Goal: Information Seeking & Learning: Learn about a topic

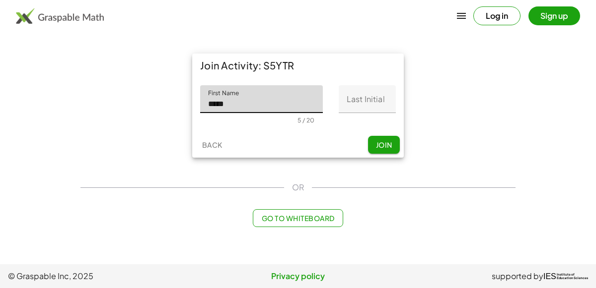
type input "*****"
click at [375, 97] on input "Last Initial" at bounding box center [367, 99] width 57 height 28
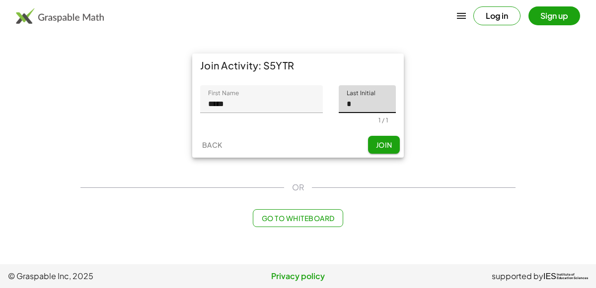
type input "*"
click at [380, 148] on span "Join" at bounding box center [383, 144] width 16 height 9
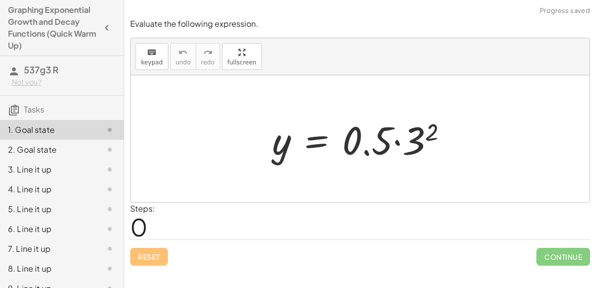
click at [180, 226] on div "Steps: 0" at bounding box center [360, 221] width 460 height 37
click at [144, 223] on span "0" at bounding box center [138, 227] width 17 height 30
click at [144, 226] on span "0" at bounding box center [138, 227] width 17 height 30
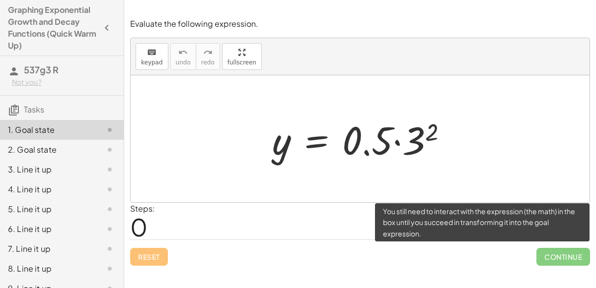
click at [549, 257] on span "Continue" at bounding box center [563, 257] width 54 height 18
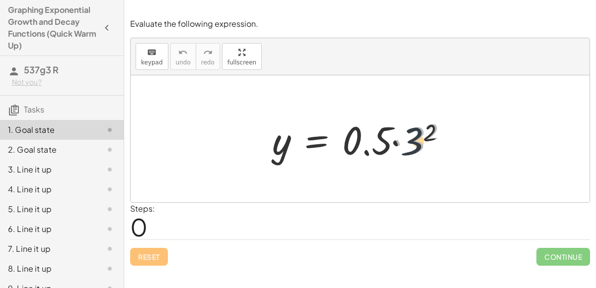
drag, startPoint x: 410, startPoint y: 130, endPoint x: 398, endPoint y: 139, distance: 15.2
click at [398, 139] on div at bounding box center [363, 139] width 193 height 51
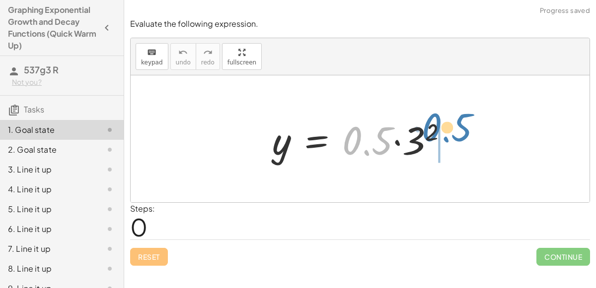
drag, startPoint x: 378, startPoint y: 141, endPoint x: 457, endPoint y: 128, distance: 80.1
click at [457, 128] on div at bounding box center [363, 139] width 193 height 51
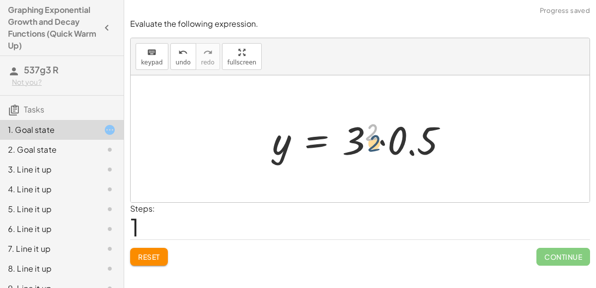
drag, startPoint x: 372, startPoint y: 130, endPoint x: 374, endPoint y: 140, distance: 10.7
click at [374, 140] on div at bounding box center [363, 139] width 193 height 51
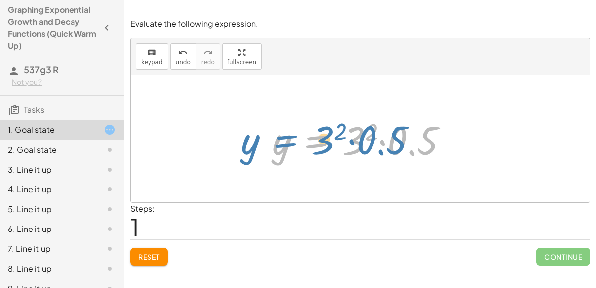
drag, startPoint x: 319, startPoint y: 141, endPoint x: 304, endPoint y: 141, distance: 14.9
click at [304, 141] on div at bounding box center [363, 139] width 193 height 51
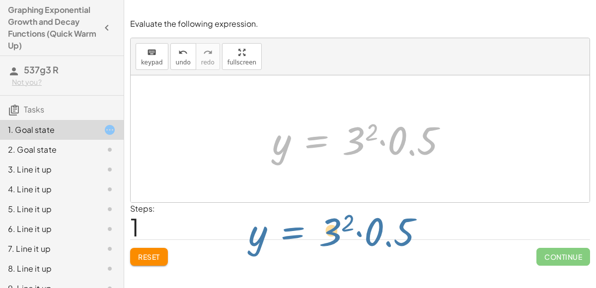
drag, startPoint x: 314, startPoint y: 137, endPoint x: 289, endPoint y: 228, distance: 94.7
click at [0, 0] on div "Evaluate the following expression. keyboard keypad undo undo redo redo fullscre…" at bounding box center [0, 0] width 0 height 0
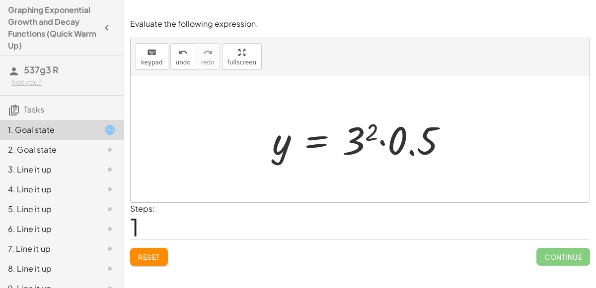
click at [372, 129] on div at bounding box center [363, 139] width 193 height 51
click at [372, 129] on div at bounding box center [355, 139] width 177 height 51
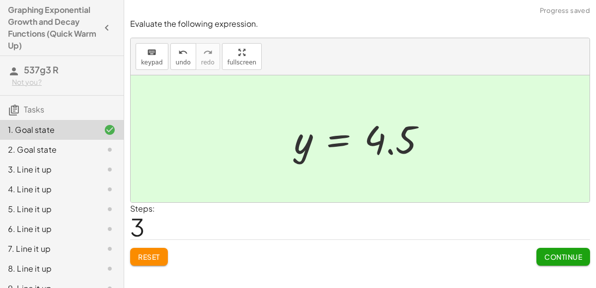
click at [561, 257] on span "Continue" at bounding box center [563, 257] width 38 height 9
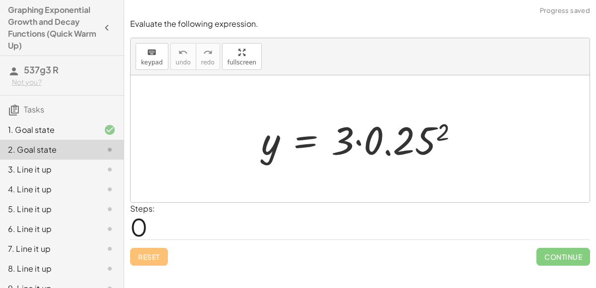
click at [443, 127] on div at bounding box center [363, 139] width 215 height 51
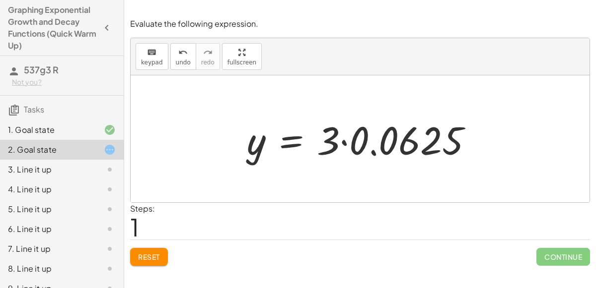
click at [344, 141] on div at bounding box center [364, 139] width 244 height 51
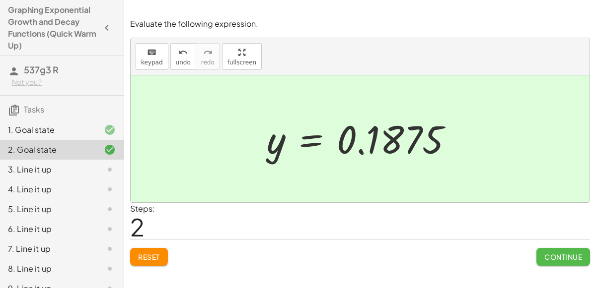
click at [559, 260] on span "Continue" at bounding box center [563, 257] width 38 height 9
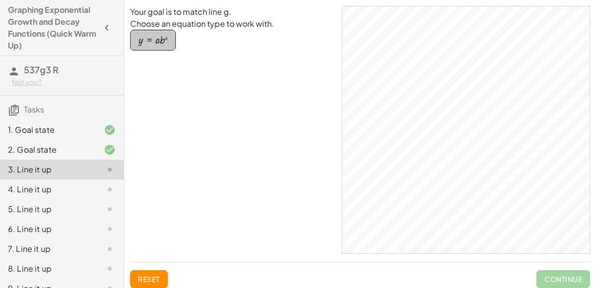
drag, startPoint x: 150, startPoint y: 46, endPoint x: 160, endPoint y: 49, distance: 10.1
click at [160, 49] on button "y = · a · b x" at bounding box center [153, 40] width 46 height 21
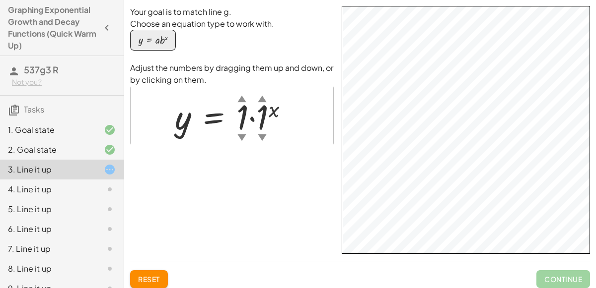
click at [259, 99] on div "▲" at bounding box center [262, 98] width 8 height 12
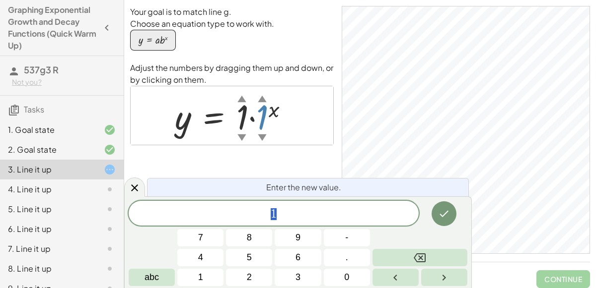
click at [240, 99] on div "▲" at bounding box center [241, 98] width 8 height 12
click at [241, 137] on div "▼" at bounding box center [241, 137] width 8 height 12
click at [293, 223] on div "1 ​" at bounding box center [274, 213] width 290 height 25
click at [444, 209] on icon "Done" at bounding box center [444, 214] width 12 height 12
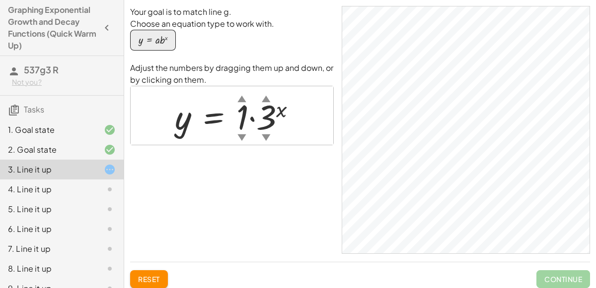
click at [242, 99] on div "▲" at bounding box center [241, 98] width 8 height 12
click at [245, 100] on div "▲" at bounding box center [245, 98] width 8 height 12
click at [246, 99] on div "▲" at bounding box center [245, 98] width 8 height 12
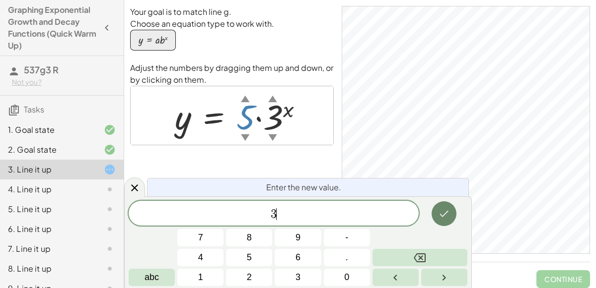
click at [443, 213] on icon "Done" at bounding box center [444, 214] width 12 height 12
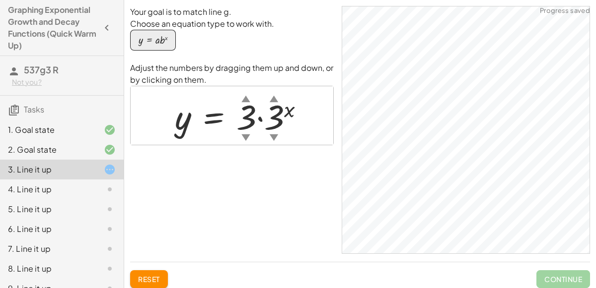
click at [272, 98] on div "▲" at bounding box center [274, 98] width 8 height 12
click at [276, 105] on div at bounding box center [243, 115] width 146 height 45
click at [273, 96] on div "▲" at bounding box center [273, 98] width 8 height 12
click at [272, 98] on div "▲" at bounding box center [273, 98] width 8 height 12
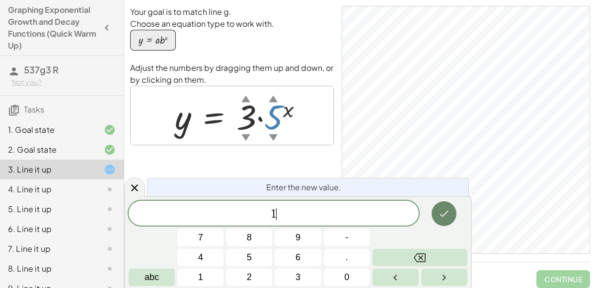
click at [452, 216] on button "Done" at bounding box center [443, 214] width 25 height 25
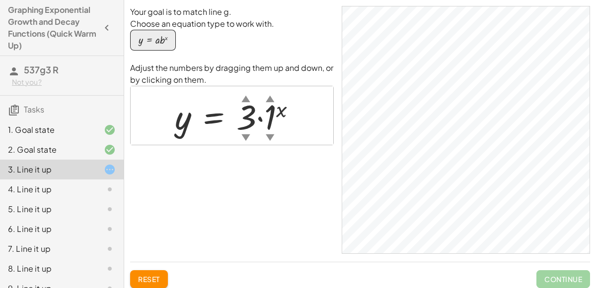
click at [268, 99] on div "▲" at bounding box center [270, 98] width 8 height 12
click at [274, 98] on div "▲" at bounding box center [273, 98] width 8 height 12
click at [270, 99] on div "▲" at bounding box center [273, 98] width 8 height 12
click at [274, 98] on div "▲" at bounding box center [273, 98] width 8 height 12
click at [274, 99] on div "▲" at bounding box center [273, 98] width 8 height 12
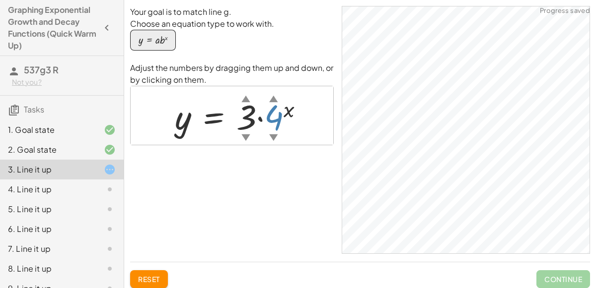
click at [271, 98] on div "▲" at bounding box center [273, 98] width 8 height 12
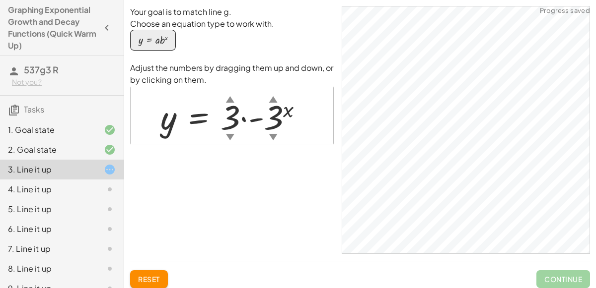
click at [273, 102] on div "▲" at bounding box center [273, 99] width 8 height 12
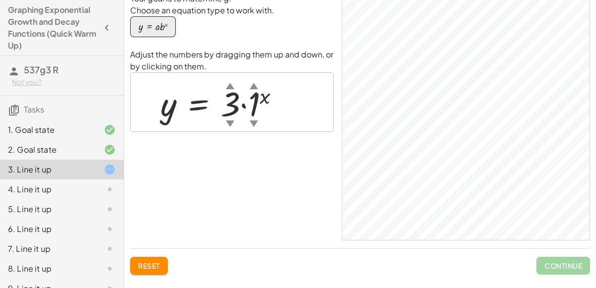
click at [254, 88] on div "▲" at bounding box center [253, 85] width 8 height 12
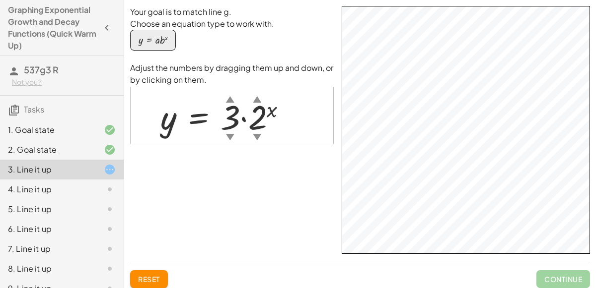
click at [254, 99] on div "▲" at bounding box center [257, 99] width 8 height 12
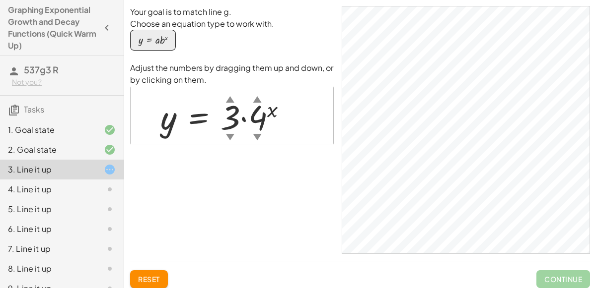
click at [256, 101] on div "▲" at bounding box center [257, 99] width 8 height 12
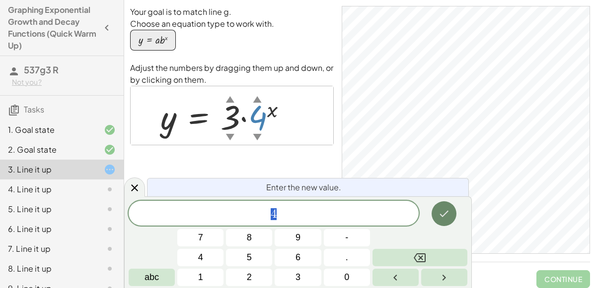
click at [450, 221] on button "Done" at bounding box center [443, 214] width 25 height 25
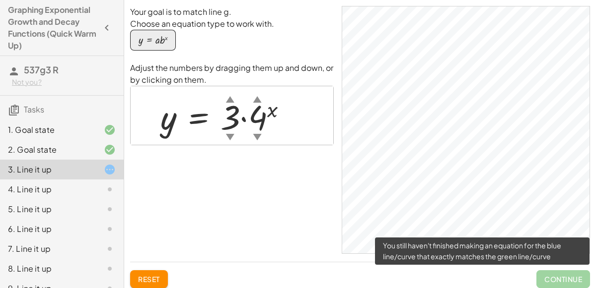
click at [562, 278] on span "Continue" at bounding box center [563, 280] width 54 height 18
click at [541, 285] on span "Continue" at bounding box center [563, 280] width 54 height 18
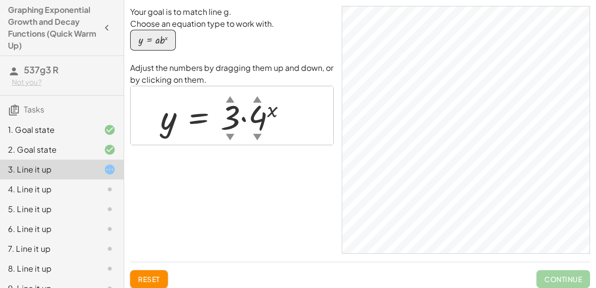
scroll to position [13, 0]
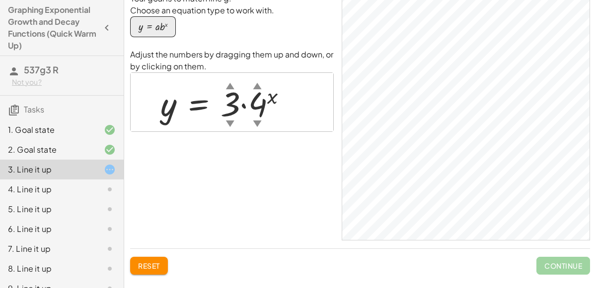
click at [257, 86] on div "▲" at bounding box center [257, 85] width 8 height 12
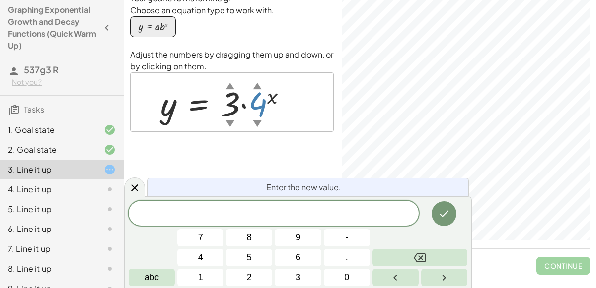
click at [49, 219] on div "4. Line it up" at bounding box center [62, 229] width 124 height 20
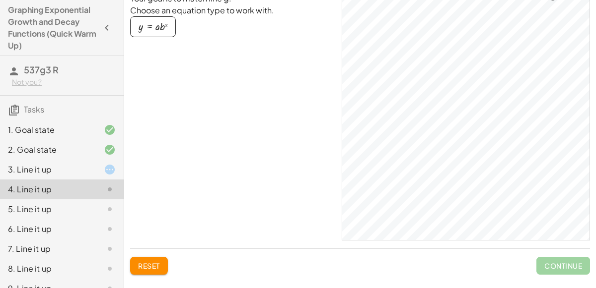
scroll to position [0, 0]
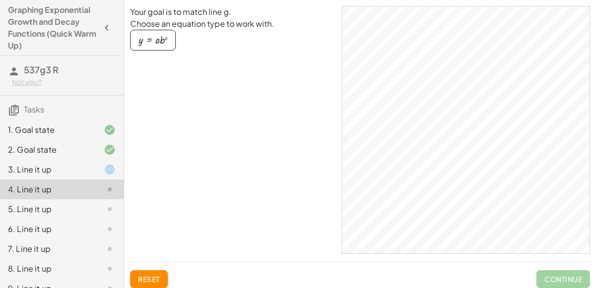
click at [143, 40] on div "button" at bounding box center [153, 40] width 29 height 11
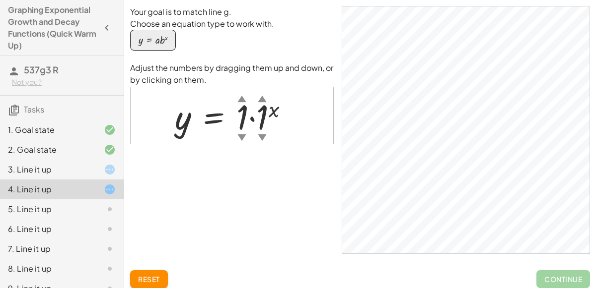
click at [240, 98] on div "▲" at bounding box center [241, 98] width 8 height 12
click at [267, 101] on div "▲" at bounding box center [267, 98] width 8 height 12
click at [243, 101] on div "▲" at bounding box center [244, 98] width 8 height 12
click at [264, 97] on div "▲" at bounding box center [265, 98] width 8 height 12
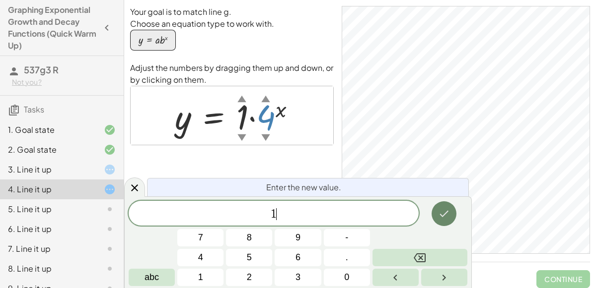
click at [444, 205] on button "Done" at bounding box center [443, 214] width 25 height 25
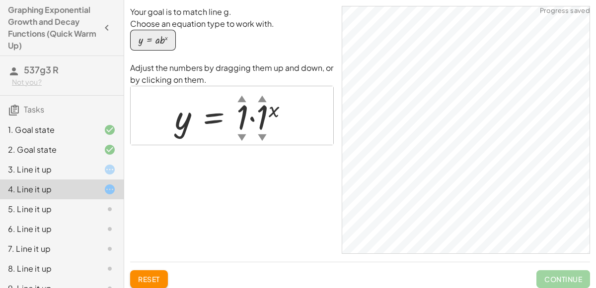
click at [240, 101] on div "▲" at bounding box center [241, 98] width 8 height 12
click at [267, 101] on div "▲" at bounding box center [269, 98] width 8 height 12
click at [275, 104] on div "▲" at bounding box center [273, 98] width 8 height 12
click at [270, 98] on div "▲" at bounding box center [269, 98] width 8 height 12
click at [268, 101] on div "▲" at bounding box center [269, 98] width 8 height 12
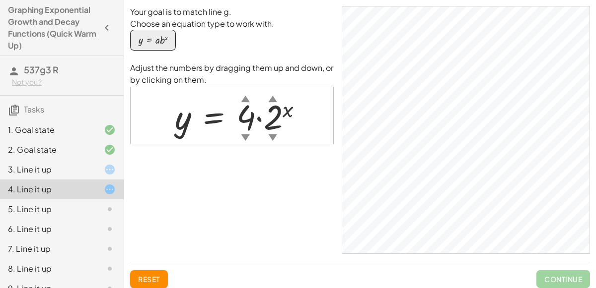
drag, startPoint x: 182, startPoint y: 116, endPoint x: 241, endPoint y: 145, distance: 66.4
click at [241, 145] on div "Your goal is to match line g. Choose an equation type to work with. y = · a · b…" at bounding box center [232, 130] width 204 height 248
drag, startPoint x: 181, startPoint y: 127, endPoint x: 331, endPoint y: 125, distance: 149.9
click at [331, 125] on div "y = · 4 ▲ ▼ · 2 ▲ ▼ x" at bounding box center [232, 115] width 203 height 59
click at [210, 114] on div at bounding box center [243, 115] width 146 height 45
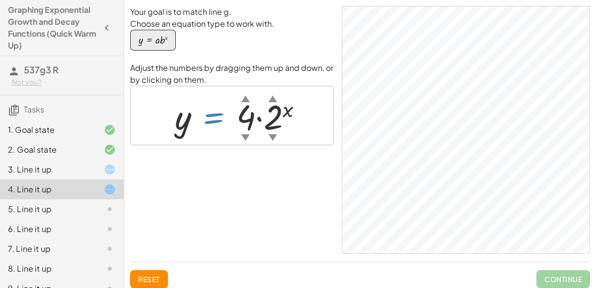
click at [213, 117] on div at bounding box center [243, 115] width 146 height 45
click at [188, 122] on div at bounding box center [243, 115] width 146 height 45
drag, startPoint x: 187, startPoint y: 122, endPoint x: 309, endPoint y: 110, distance: 122.7
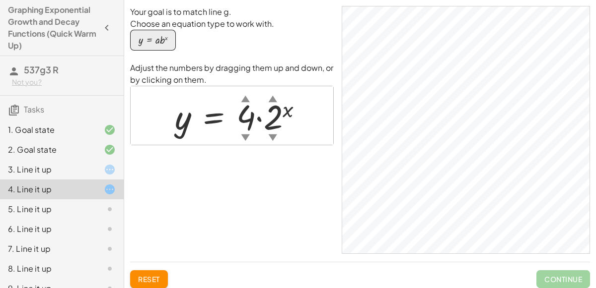
click at [309, 110] on div at bounding box center [243, 115] width 146 height 45
drag, startPoint x: 273, startPoint y: 118, endPoint x: 230, endPoint y: 118, distance: 42.7
click at [230, 118] on div at bounding box center [243, 115] width 146 height 45
click at [280, 116] on div at bounding box center [243, 115] width 146 height 45
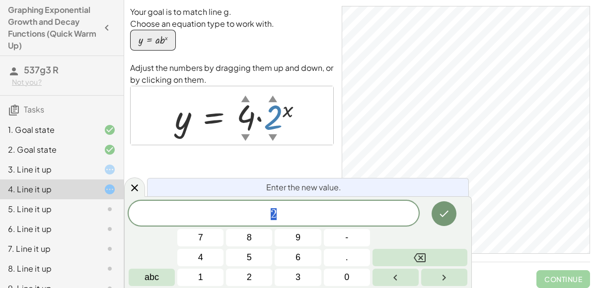
click at [184, 128] on div at bounding box center [243, 115] width 146 height 45
click at [192, 103] on div at bounding box center [243, 115] width 146 height 45
click at [276, 110] on div at bounding box center [243, 115] width 146 height 45
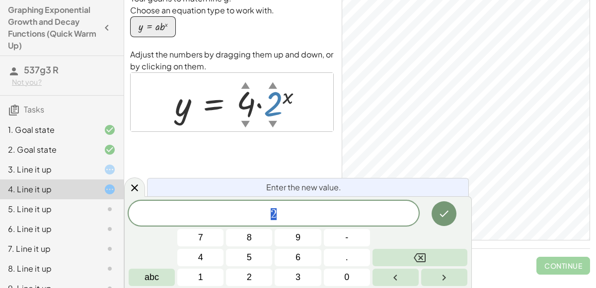
click at [278, 153] on div "Your goal is to match line g. Choose an equation type to work with. y = · a · b…" at bounding box center [232, 117] width 204 height 248
click at [440, 216] on icon "Done" at bounding box center [444, 214] width 12 height 12
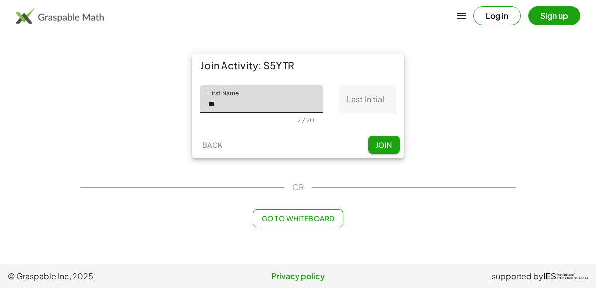
type input "*"
type input "*****"
click at [364, 99] on input "Last Initial" at bounding box center [367, 99] width 57 height 28
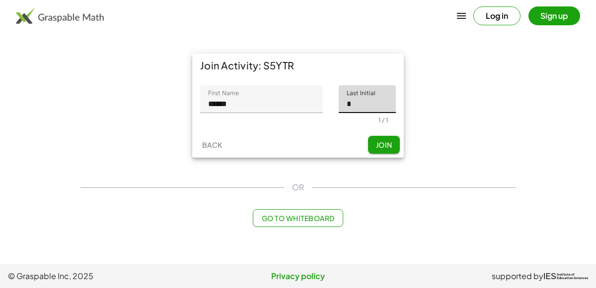
type input "*"
click at [396, 148] on button "Join" at bounding box center [384, 145] width 32 height 18
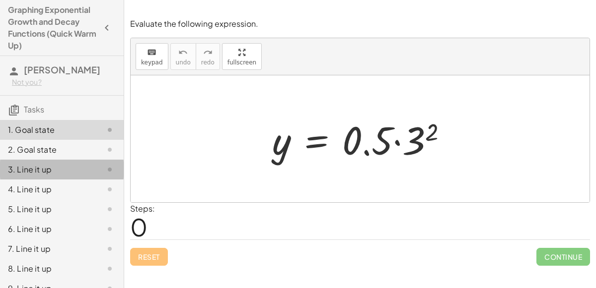
click at [26, 200] on div "3. Line it up" at bounding box center [62, 210] width 124 height 20
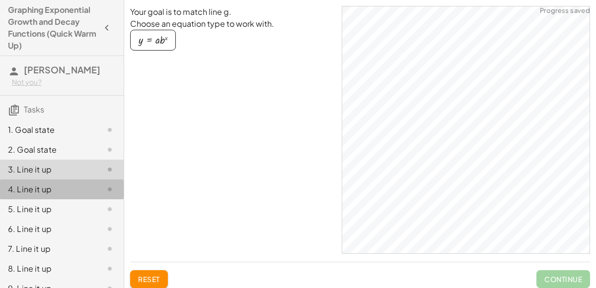
click at [50, 188] on div "4. Line it up" at bounding box center [48, 190] width 80 height 12
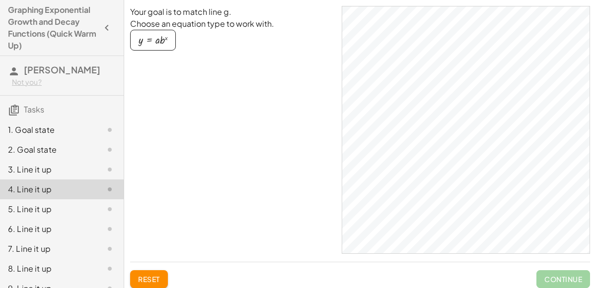
click at [88, 134] on div at bounding box center [102, 130] width 28 height 12
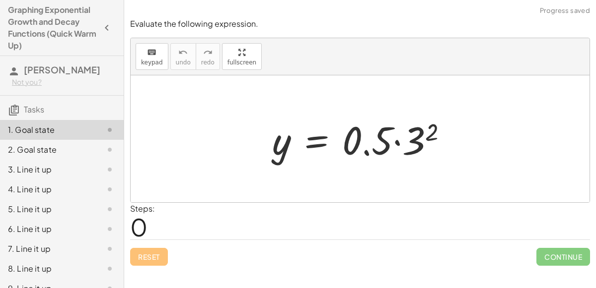
click at [70, 239] on div "5. Line it up" at bounding box center [62, 249] width 124 height 20
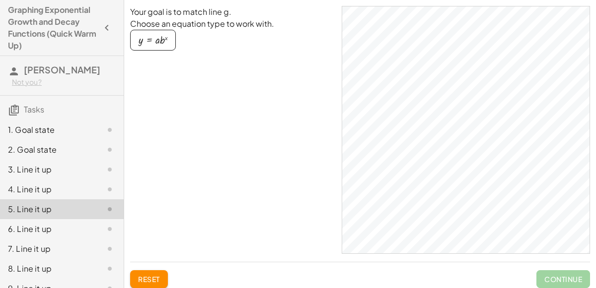
scroll to position [13, 0]
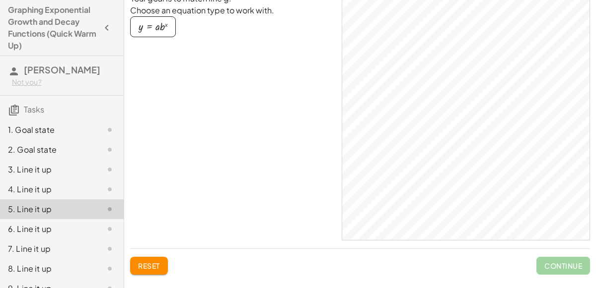
click at [39, 74] on span "[PERSON_NAME]" at bounding box center [62, 69] width 76 height 11
click at [108, 27] on icon "button" at bounding box center [107, 28] width 12 height 12
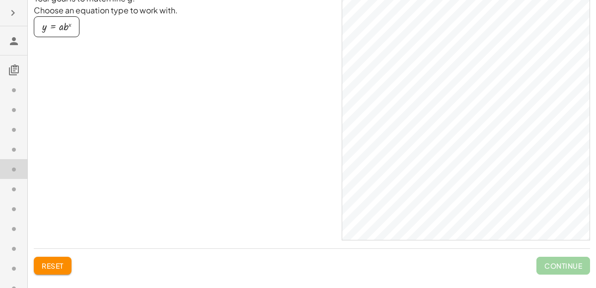
click at [13, 8] on icon "button" at bounding box center [13, 13] width 12 height 12
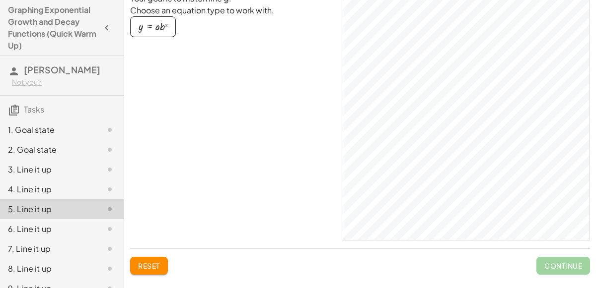
scroll to position [0, 0]
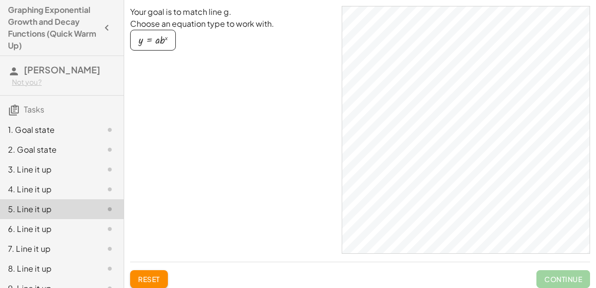
click at [54, 230] on div "6. Line it up" at bounding box center [48, 229] width 80 height 12
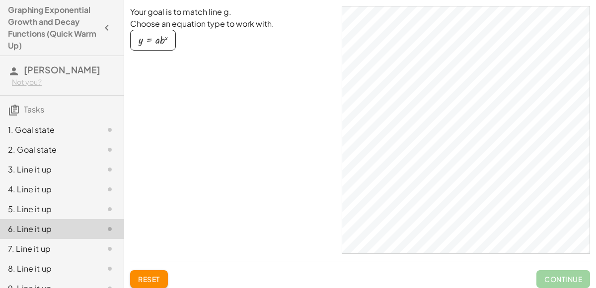
click at [27, 134] on div "1. Goal state" at bounding box center [48, 130] width 80 height 12
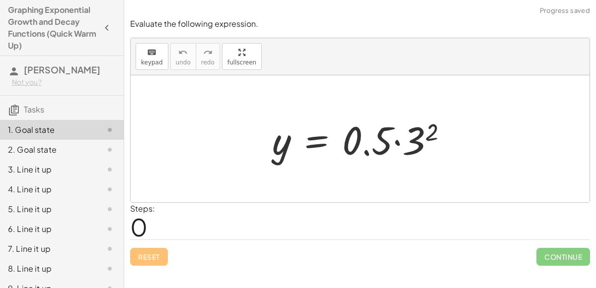
click at [52, 137] on div "1. Goal state" at bounding box center [62, 130] width 124 height 20
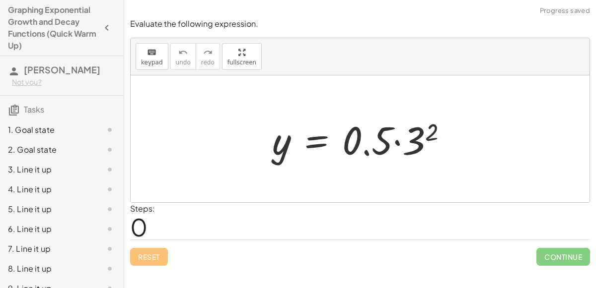
click at [53, 145] on div "2. Goal state" at bounding box center [48, 150] width 80 height 12
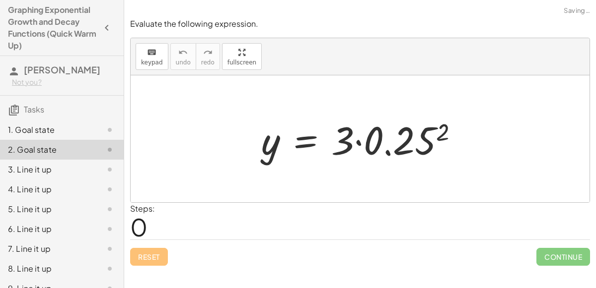
click at [87, 219] on div "4. Line it up" at bounding box center [62, 229] width 124 height 20
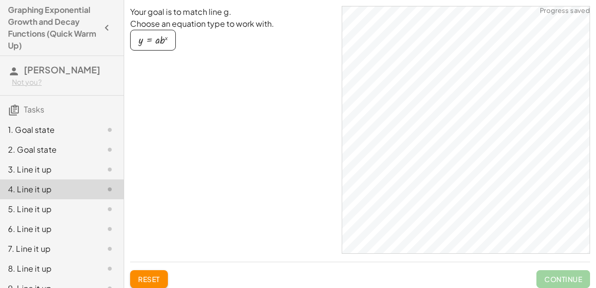
click at [98, 259] on div "6. Line it up" at bounding box center [62, 269] width 124 height 20
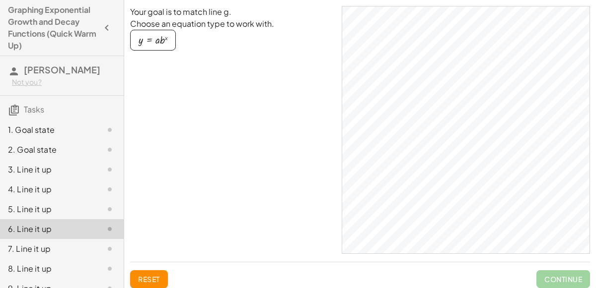
click at [12, 219] on div "4. Line it up" at bounding box center [62, 229] width 124 height 20
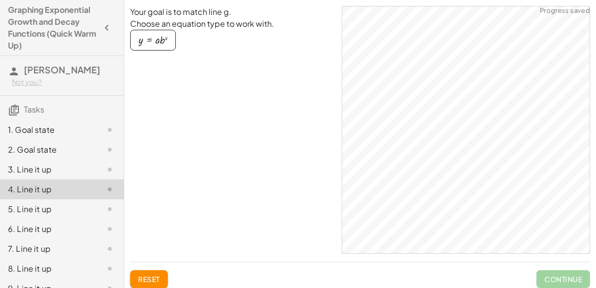
click at [150, 44] on div "button" at bounding box center [153, 40] width 29 height 11
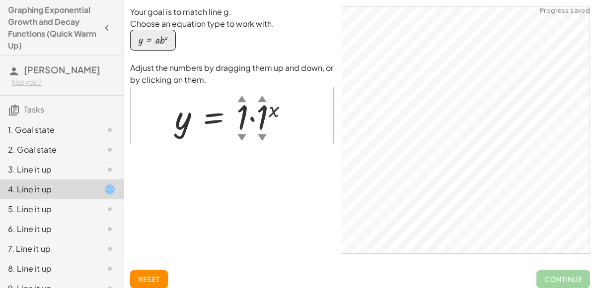
click at [240, 98] on div "▲" at bounding box center [241, 98] width 8 height 12
click at [261, 99] on div "▲" at bounding box center [261, 98] width 8 height 12
click at [269, 96] on div "▲" at bounding box center [270, 98] width 8 height 12
click at [267, 101] on div "▲" at bounding box center [270, 98] width 8 height 12
click at [243, 98] on div "▲" at bounding box center [245, 98] width 8 height 12
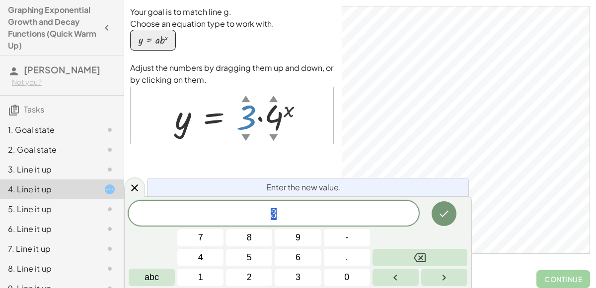
click at [274, 121] on div at bounding box center [243, 115] width 146 height 45
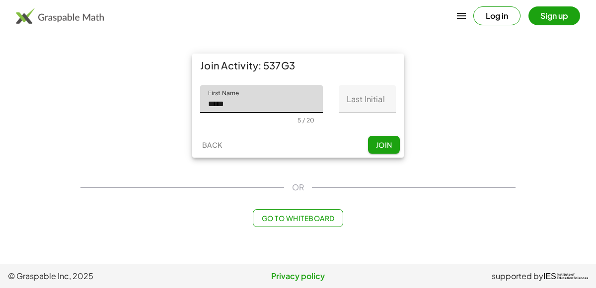
type input "*****"
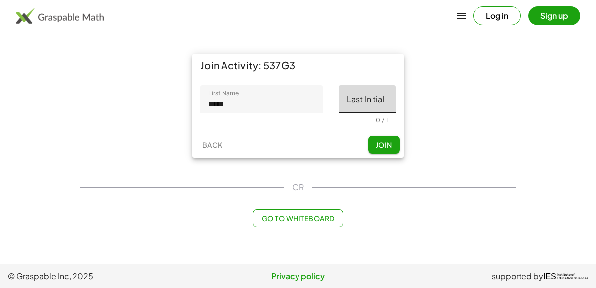
click at [357, 96] on input "Last Initial" at bounding box center [367, 99] width 57 height 28
type input "*"
click at [344, 137] on div "Back Join" at bounding box center [297, 145] width 211 height 26
click at [373, 146] on button "Join" at bounding box center [384, 145] width 32 height 18
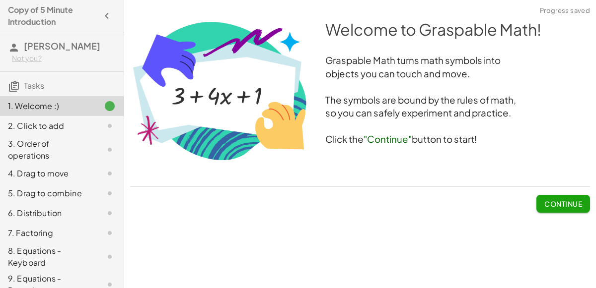
click at [64, 123] on div "2. Click to add" at bounding box center [48, 126] width 80 height 12
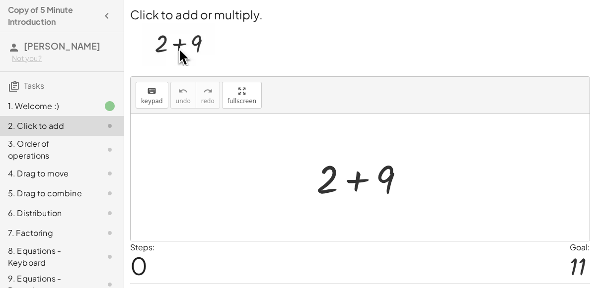
click at [358, 174] on div at bounding box center [364, 177] width 106 height 51
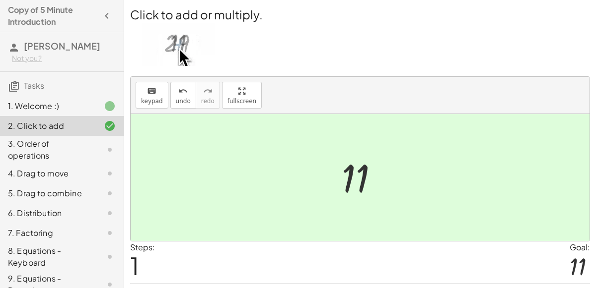
scroll to position [25, 0]
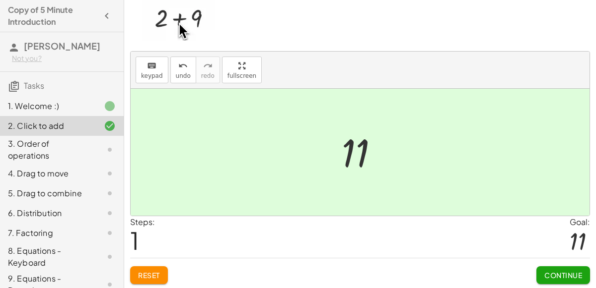
click at [549, 277] on span "Continue" at bounding box center [563, 275] width 38 height 9
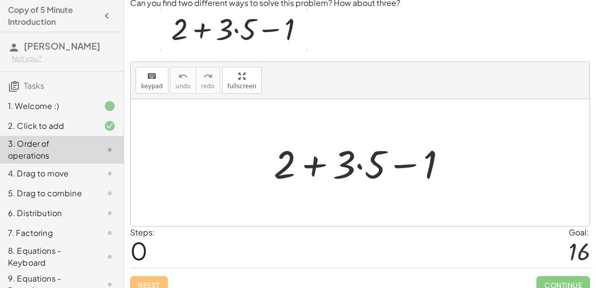
click at [318, 163] on div at bounding box center [364, 163] width 191 height 51
click at [362, 164] on div at bounding box center [364, 163] width 191 height 51
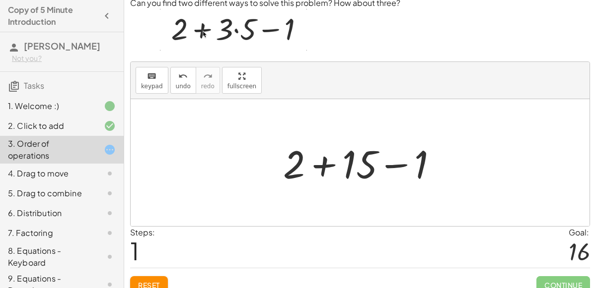
click at [322, 165] on div at bounding box center [364, 163] width 172 height 51
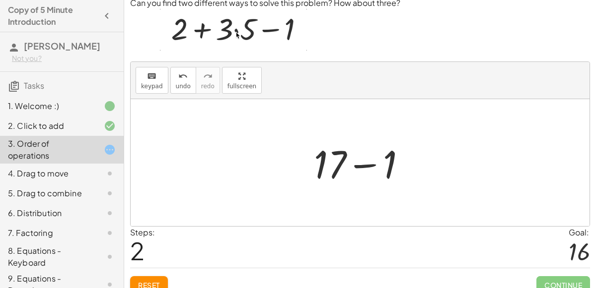
click at [370, 163] on div at bounding box center [364, 163] width 110 height 51
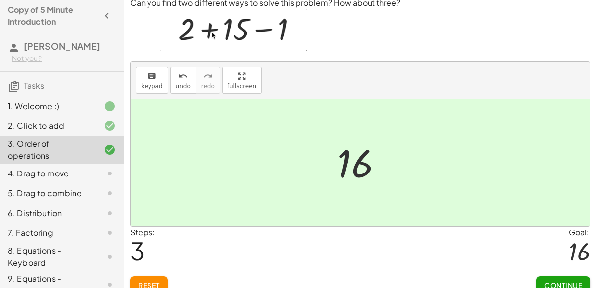
click at [559, 278] on button "Continue" at bounding box center [563, 286] width 54 height 18
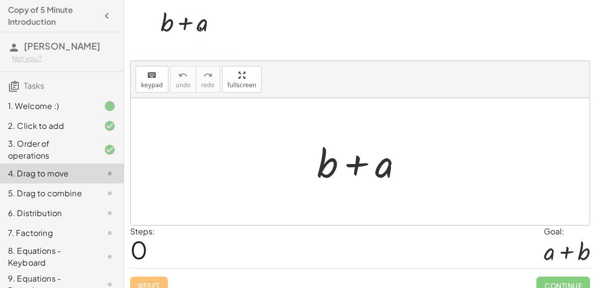
click at [388, 175] on div at bounding box center [364, 162] width 104 height 51
click at [354, 165] on div at bounding box center [364, 162] width 104 height 51
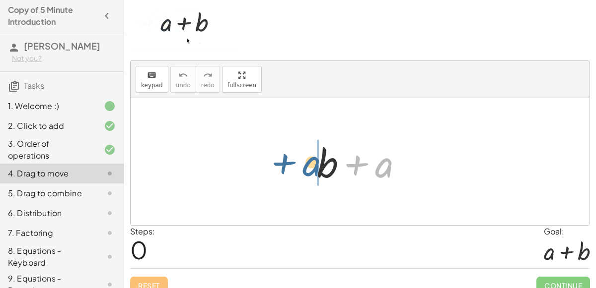
drag, startPoint x: 375, startPoint y: 167, endPoint x: 300, endPoint y: 163, distance: 75.0
click at [300, 163] on div "+ a + b + a" at bounding box center [360, 161] width 459 height 127
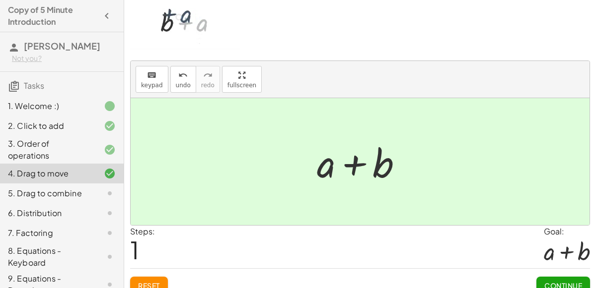
click at [549, 282] on span "Continue" at bounding box center [563, 285] width 38 height 9
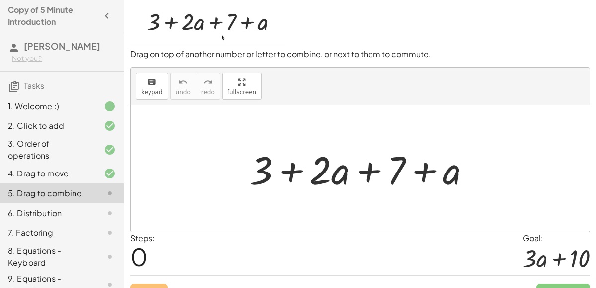
click at [341, 176] on div at bounding box center [364, 168] width 239 height 51
click at [327, 169] on div at bounding box center [364, 168] width 239 height 51
drag, startPoint x: 260, startPoint y: 173, endPoint x: 393, endPoint y: 172, distance: 133.1
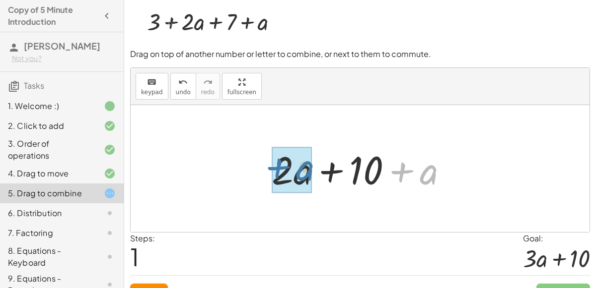
drag, startPoint x: 426, startPoint y: 173, endPoint x: 293, endPoint y: 170, distance: 133.1
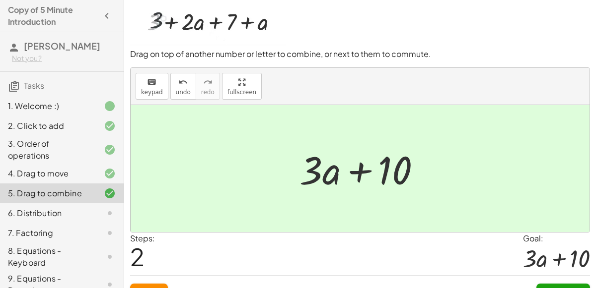
click at [564, 286] on button "Continue" at bounding box center [563, 293] width 54 height 18
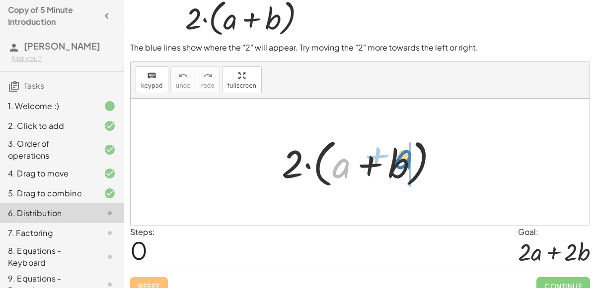
drag, startPoint x: 334, startPoint y: 162, endPoint x: 395, endPoint y: 156, distance: 61.4
click at [395, 156] on div at bounding box center [364, 162] width 174 height 57
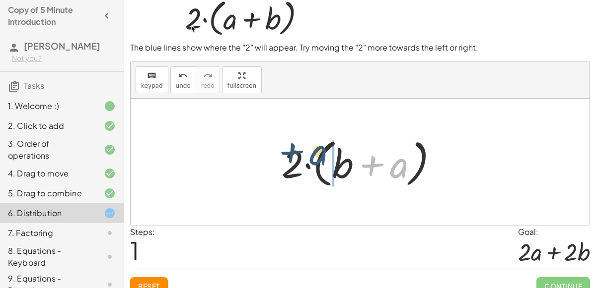
drag, startPoint x: 400, startPoint y: 165, endPoint x: 322, endPoint y: 152, distance: 78.9
click at [322, 152] on div at bounding box center [364, 162] width 174 height 57
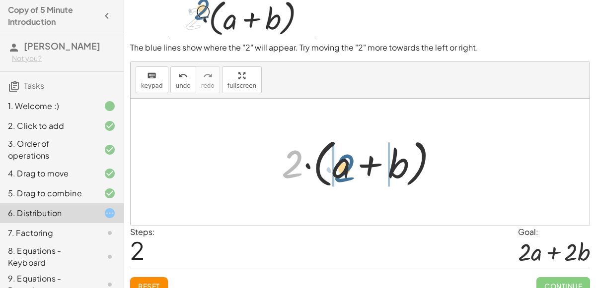
drag, startPoint x: 295, startPoint y: 167, endPoint x: 348, endPoint y: 171, distance: 52.3
click at [348, 171] on div at bounding box center [364, 162] width 174 height 57
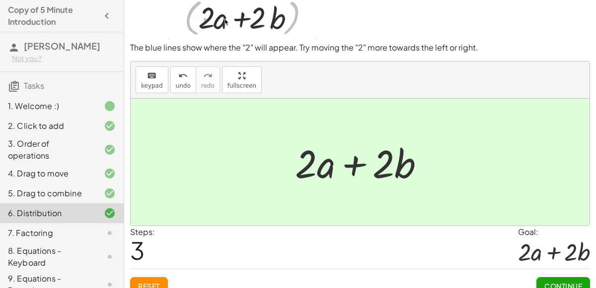
click at [573, 284] on span "Continue" at bounding box center [563, 286] width 38 height 9
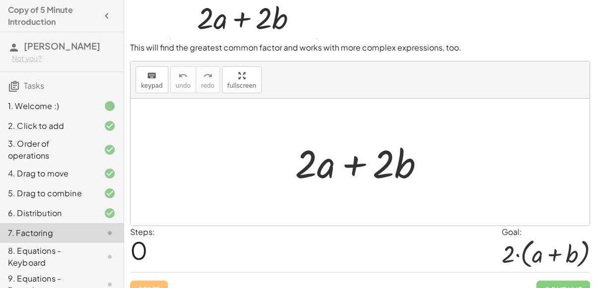
click at [453, 175] on div at bounding box center [360, 162] width 459 height 127
drag, startPoint x: 385, startPoint y: 169, endPoint x: 310, endPoint y: 161, distance: 75.9
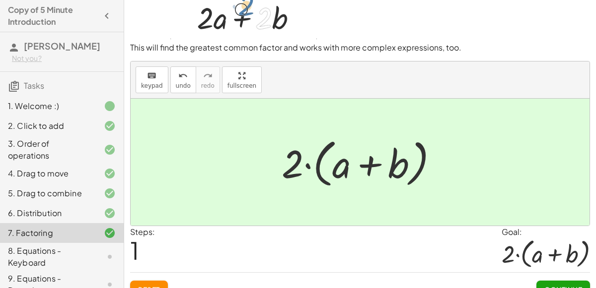
click at [557, 282] on button "Continue" at bounding box center [563, 290] width 54 height 18
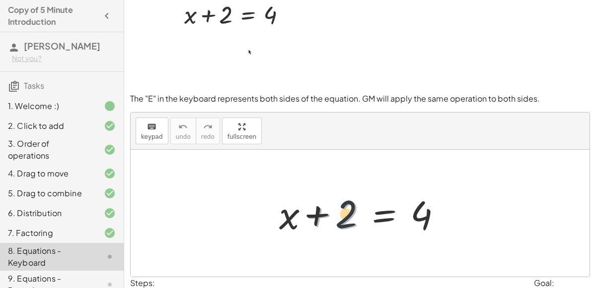
drag, startPoint x: 343, startPoint y: 223, endPoint x: 335, endPoint y: 217, distance: 10.1
click at [335, 217] on div at bounding box center [364, 213] width 180 height 51
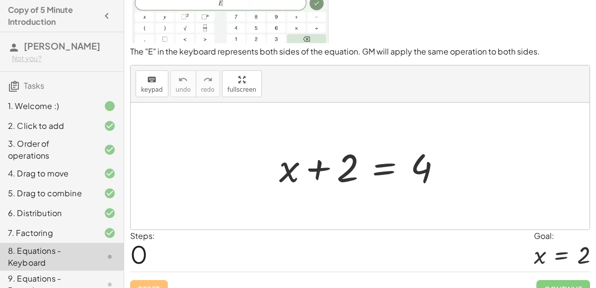
scroll to position [86, 0]
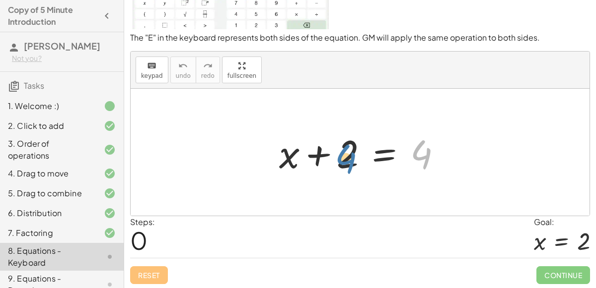
drag, startPoint x: 412, startPoint y: 149, endPoint x: 336, endPoint y: 154, distance: 75.6
click at [336, 154] on div at bounding box center [364, 152] width 180 height 51
drag, startPoint x: 423, startPoint y: 151, endPoint x: 335, endPoint y: 152, distance: 88.4
click at [335, 152] on div at bounding box center [364, 152] width 180 height 51
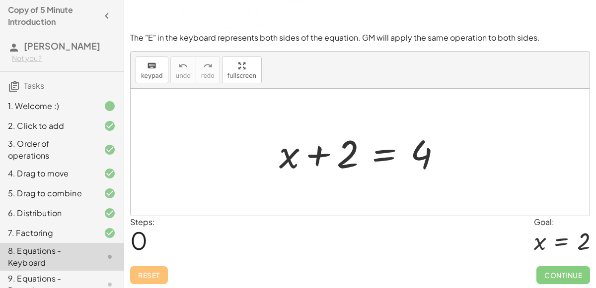
click at [142, 246] on span "0" at bounding box center [138, 240] width 17 height 30
click at [168, 241] on div "Steps: 0 Goal: x = 2" at bounding box center [360, 236] width 460 height 41
click at [120, 271] on div "7. Factoring" at bounding box center [62, 285] width 124 height 28
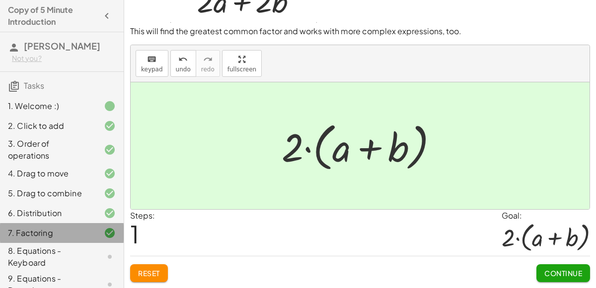
scroll to position [40, 0]
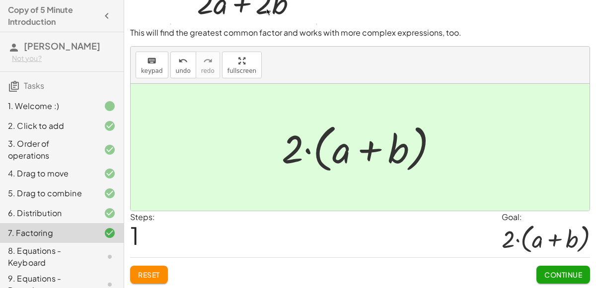
click at [87, 246] on div "8. Equations - Keyboard" at bounding box center [48, 257] width 80 height 24
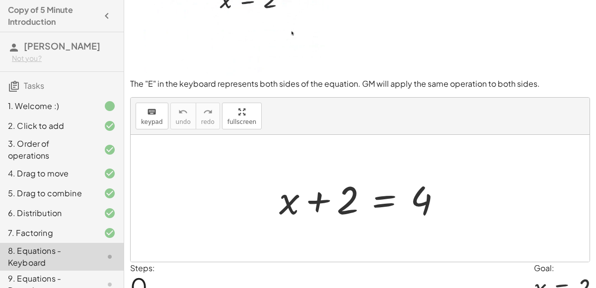
click at [319, 200] on div at bounding box center [364, 198] width 180 height 51
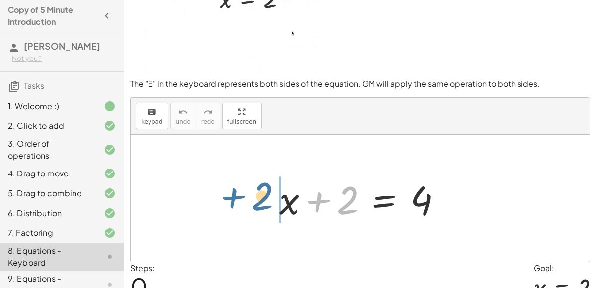
drag, startPoint x: 348, startPoint y: 197, endPoint x: 267, endPoint y: 194, distance: 81.5
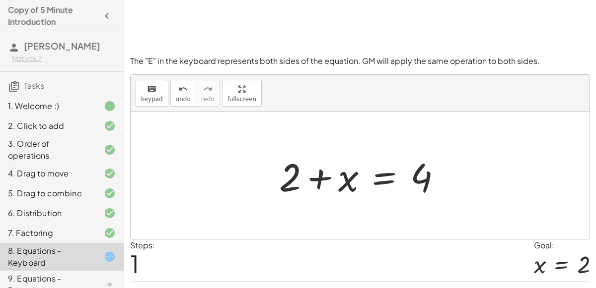
scroll to position [86, 0]
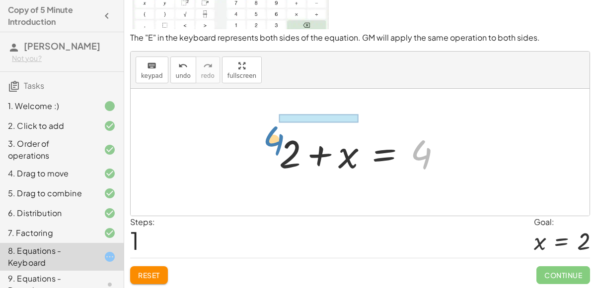
drag, startPoint x: 418, startPoint y: 155, endPoint x: 269, endPoint y: 140, distance: 150.2
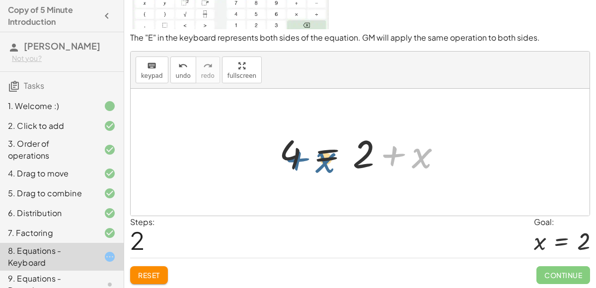
drag, startPoint x: 395, startPoint y: 155, endPoint x: 298, endPoint y: 157, distance: 96.3
click at [298, 157] on div at bounding box center [364, 152] width 180 height 51
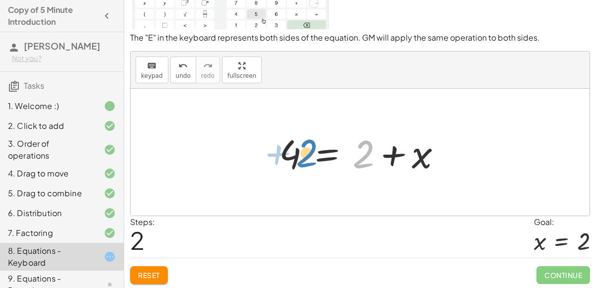
drag, startPoint x: 365, startPoint y: 158, endPoint x: 308, endPoint y: 157, distance: 56.6
click at [308, 157] on div at bounding box center [364, 152] width 180 height 51
drag, startPoint x: 366, startPoint y: 154, endPoint x: 318, endPoint y: 152, distance: 48.2
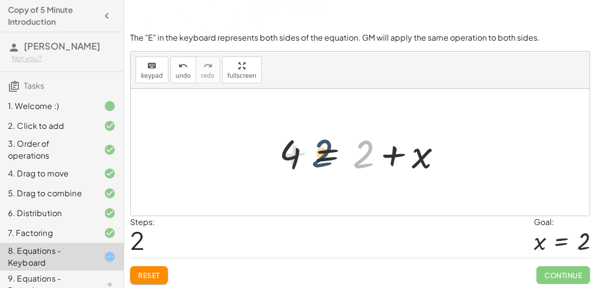
click at [318, 152] on div at bounding box center [364, 152] width 180 height 51
drag, startPoint x: 358, startPoint y: 156, endPoint x: 335, endPoint y: 153, distance: 23.5
click at [335, 153] on div at bounding box center [364, 152] width 180 height 51
click at [324, 156] on div at bounding box center [364, 152] width 180 height 51
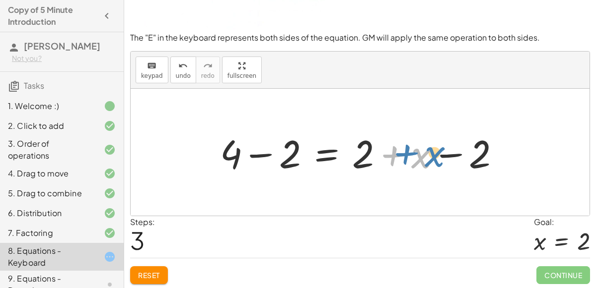
drag, startPoint x: 419, startPoint y: 163, endPoint x: 424, endPoint y: 162, distance: 5.5
click at [424, 162] on div at bounding box center [364, 152] width 298 height 51
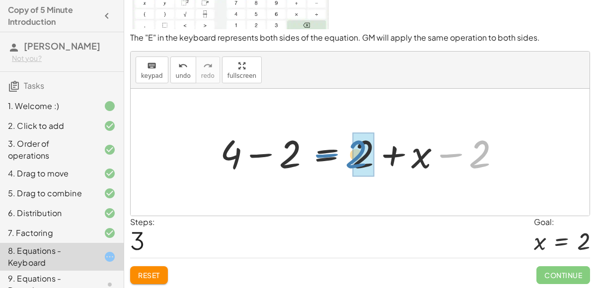
drag, startPoint x: 469, startPoint y: 160, endPoint x: 347, endPoint y: 161, distance: 122.1
click at [347, 161] on div at bounding box center [364, 152] width 298 height 51
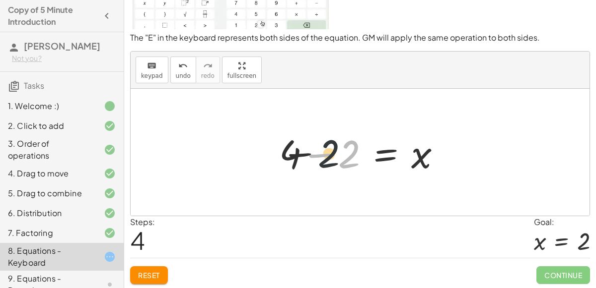
drag, startPoint x: 342, startPoint y: 159, endPoint x: 312, endPoint y: 158, distance: 29.8
click at [312, 158] on div at bounding box center [364, 152] width 180 height 51
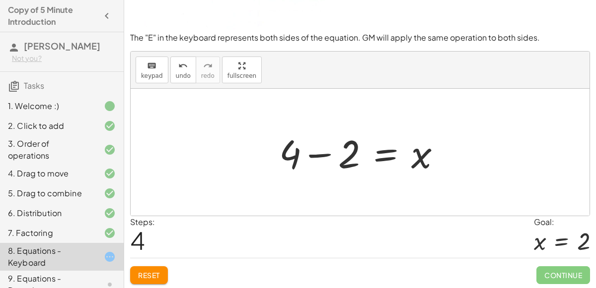
click at [313, 145] on div at bounding box center [364, 152] width 180 height 51
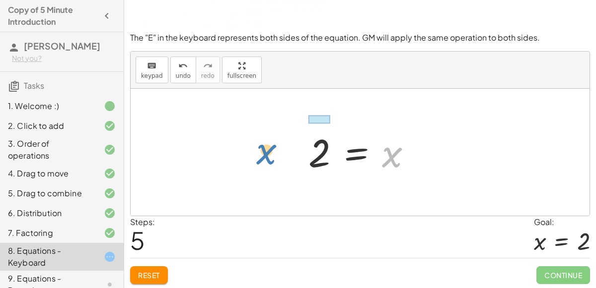
drag, startPoint x: 391, startPoint y: 159, endPoint x: 273, endPoint y: 161, distance: 117.7
click at [273, 161] on div "+ x + 2 = 4 + 2 + x = 4 4 = + 2 + x + 4 − 2 = + 2 + x − 2 + 4 − 2 = + 0 + x + 4…" at bounding box center [360, 152] width 459 height 127
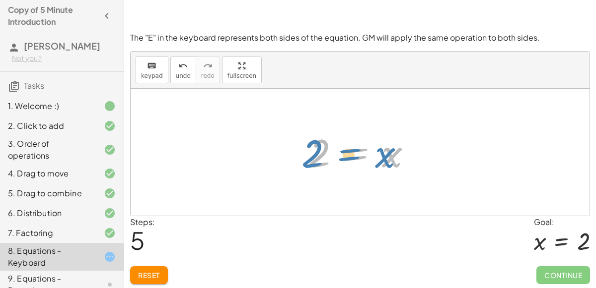
click at [348, 156] on div at bounding box center [363, 152] width 121 height 49
click at [152, 244] on div "Steps: 5" at bounding box center [142, 236] width 25 height 41
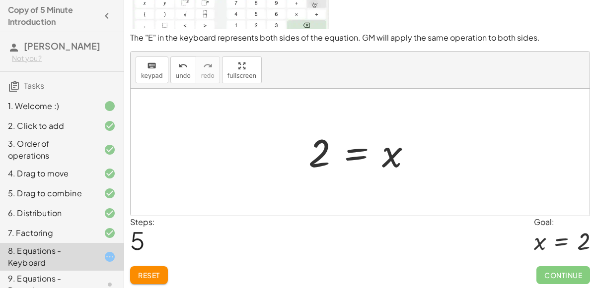
click at [326, 147] on div at bounding box center [363, 152] width 121 height 49
click at [295, 155] on div "+ x + 2 = 4 + 2 + x = 4 4 = + 2 + x + 4 − 2 = + 2 + x − 2 + 4 − 2 = + 0 + x + 4…" at bounding box center [360, 153] width 134 height 54
click at [371, 174] on div at bounding box center [363, 152] width 121 height 49
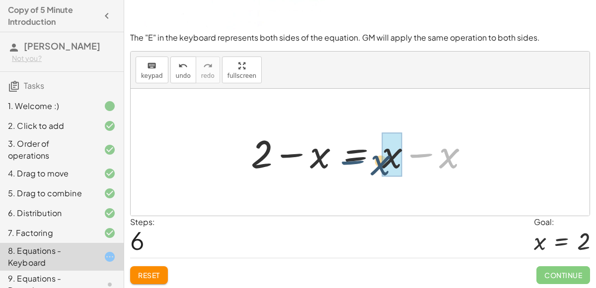
drag, startPoint x: 437, startPoint y: 158, endPoint x: 374, endPoint y: 163, distance: 62.7
click at [374, 163] on div at bounding box center [364, 152] width 236 height 51
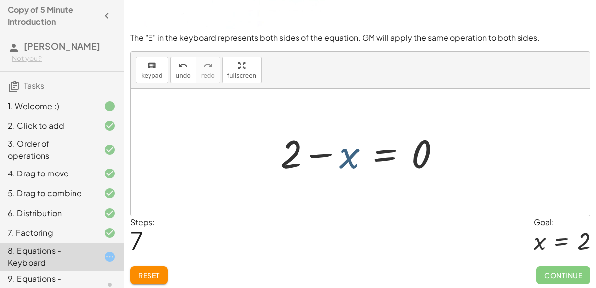
drag, startPoint x: 343, startPoint y: 156, endPoint x: 320, endPoint y: 153, distance: 22.5
click at [320, 153] on div at bounding box center [364, 152] width 178 height 51
drag, startPoint x: 289, startPoint y: 160, endPoint x: 331, endPoint y: 165, distance: 41.5
click at [331, 165] on div at bounding box center [364, 152] width 178 height 51
click at [153, 271] on span "Reset" at bounding box center [149, 275] width 22 height 9
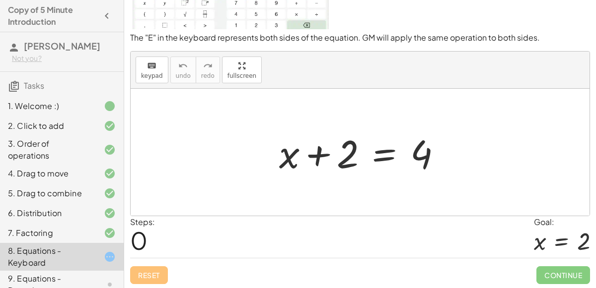
click at [342, 158] on div at bounding box center [364, 152] width 180 height 51
click at [365, 158] on div at bounding box center [364, 152] width 180 height 51
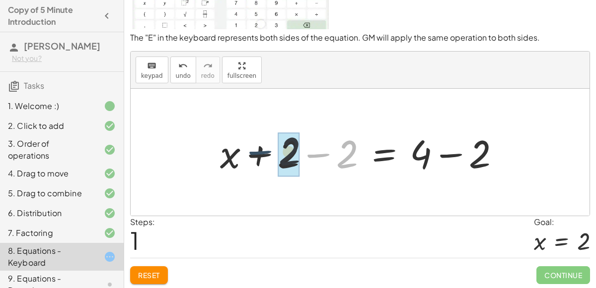
drag, startPoint x: 329, startPoint y: 154, endPoint x: 265, endPoint y: 153, distance: 64.6
click at [265, 153] on div at bounding box center [364, 152] width 298 height 51
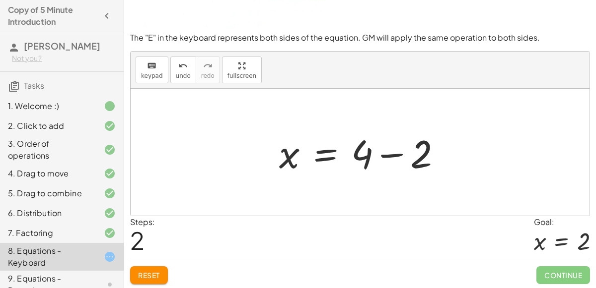
click at [384, 146] on div at bounding box center [364, 152] width 180 height 51
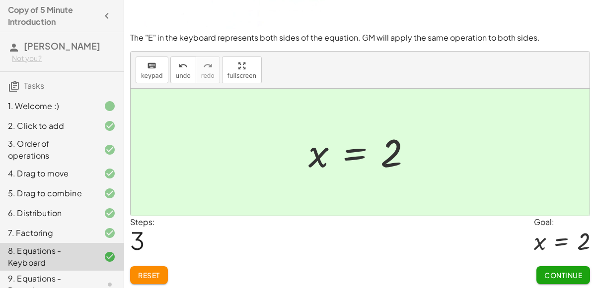
click at [559, 274] on span "Continue" at bounding box center [563, 275] width 38 height 9
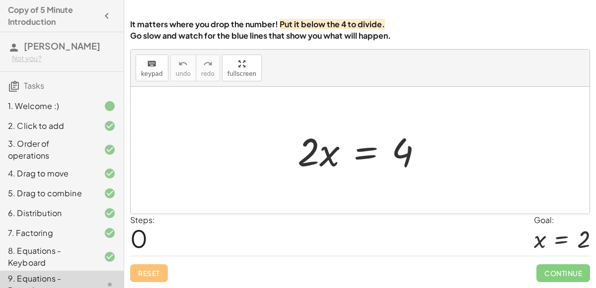
scroll to position [80, 0]
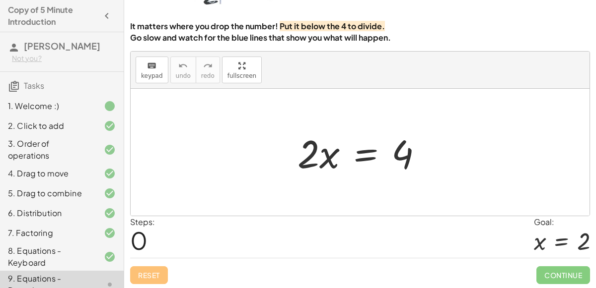
click at [326, 156] on div at bounding box center [363, 152] width 143 height 51
click at [305, 165] on div at bounding box center [363, 152] width 143 height 51
click at [316, 158] on div at bounding box center [363, 152] width 143 height 51
click at [377, 152] on div at bounding box center [363, 152] width 143 height 51
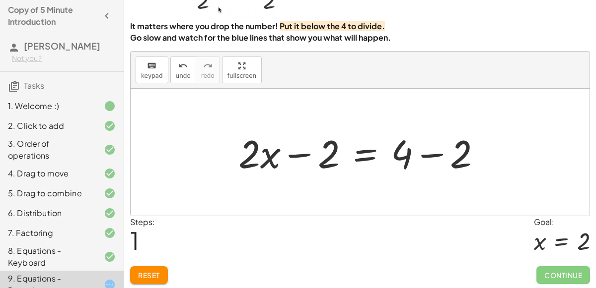
click at [444, 156] on div at bounding box center [363, 152] width 261 height 51
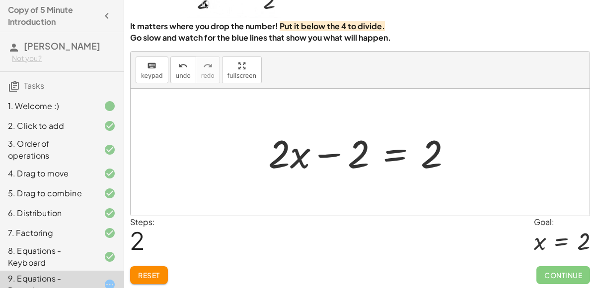
click at [325, 155] on div at bounding box center [364, 152] width 202 height 51
click at [430, 155] on div at bounding box center [364, 152] width 202 height 51
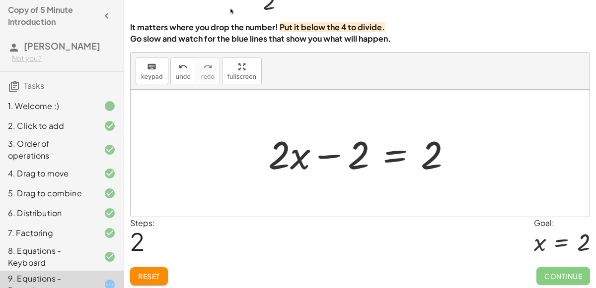
scroll to position [80, 0]
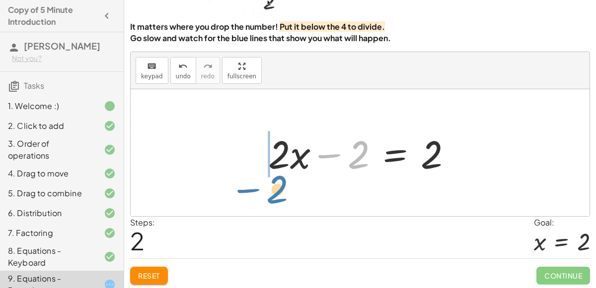
drag, startPoint x: 359, startPoint y: 161, endPoint x: 278, endPoint y: 196, distance: 88.5
click at [278, 196] on div "· 2 · x = 4 + · 2 · x − 2 = + 4 − 2 − 2 · 2 · x = + − 2 2" at bounding box center [360, 152] width 459 height 127
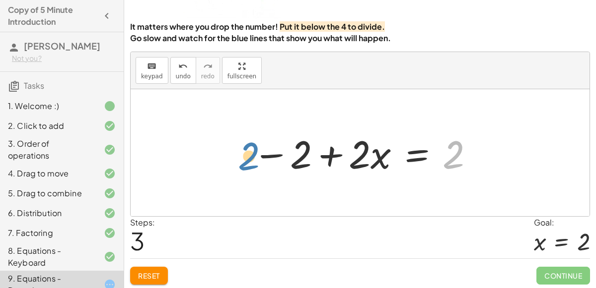
drag, startPoint x: 454, startPoint y: 156, endPoint x: 249, endPoint y: 157, distance: 205.0
click at [249, 157] on div at bounding box center [364, 153] width 232 height 51
click at [455, 150] on div at bounding box center [364, 153] width 232 height 51
click at [330, 172] on div at bounding box center [364, 153] width 232 height 51
